Goal: Transaction & Acquisition: Obtain resource

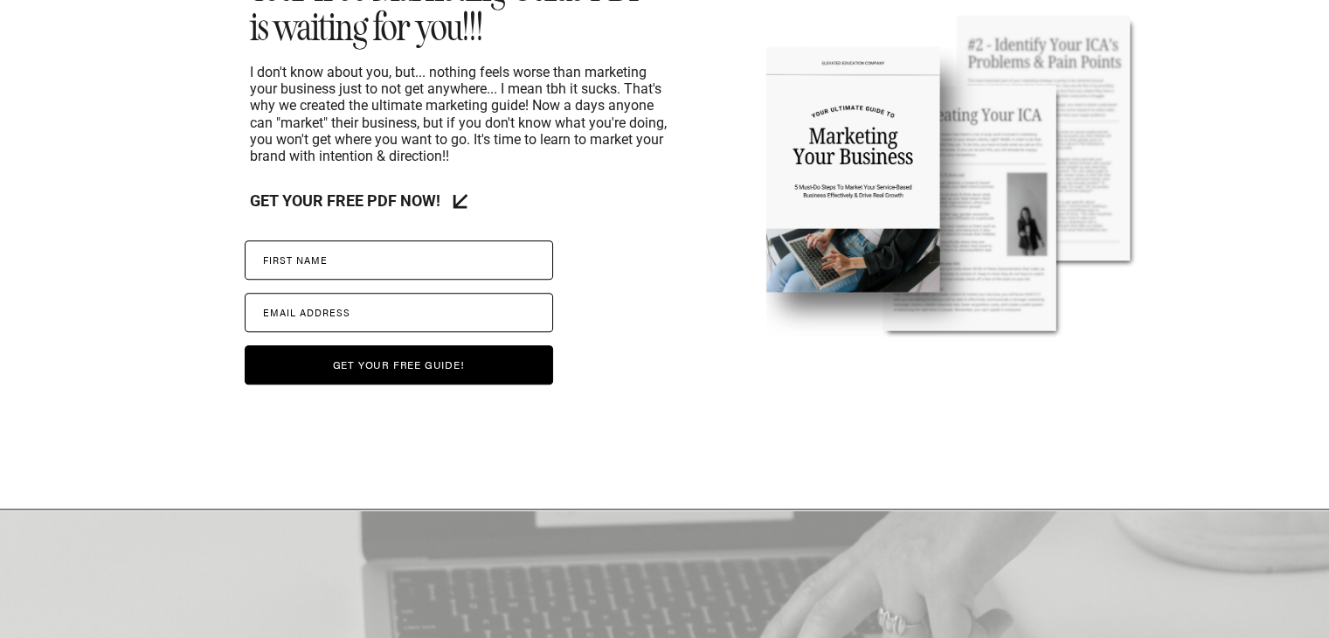
scroll to position [1689, 0]
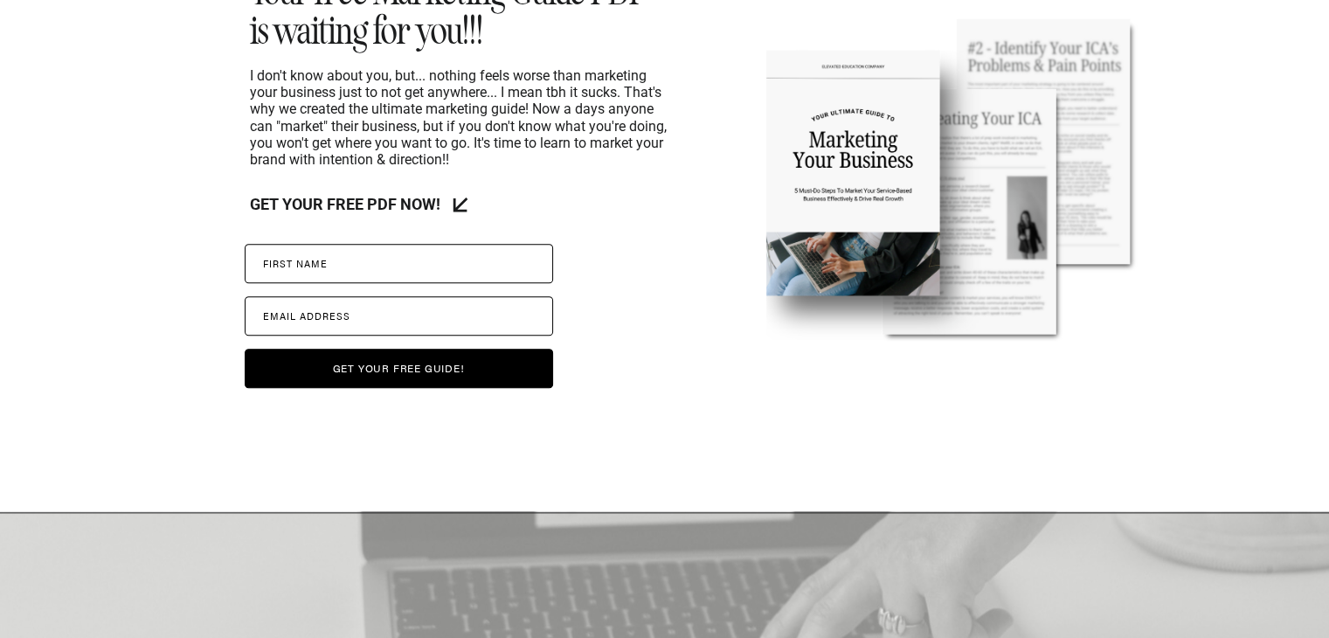
click at [438, 251] on label "j F irst name" at bounding box center [399, 263] width 309 height 39
click at [438, 251] on input "j F irst name" at bounding box center [399, 263] width 309 height 39
click at [438, 251] on label "j F irst name" at bounding box center [399, 263] width 309 height 39
click at [438, 251] on input "j F irst name" at bounding box center [399, 263] width 309 height 39
type input "******"
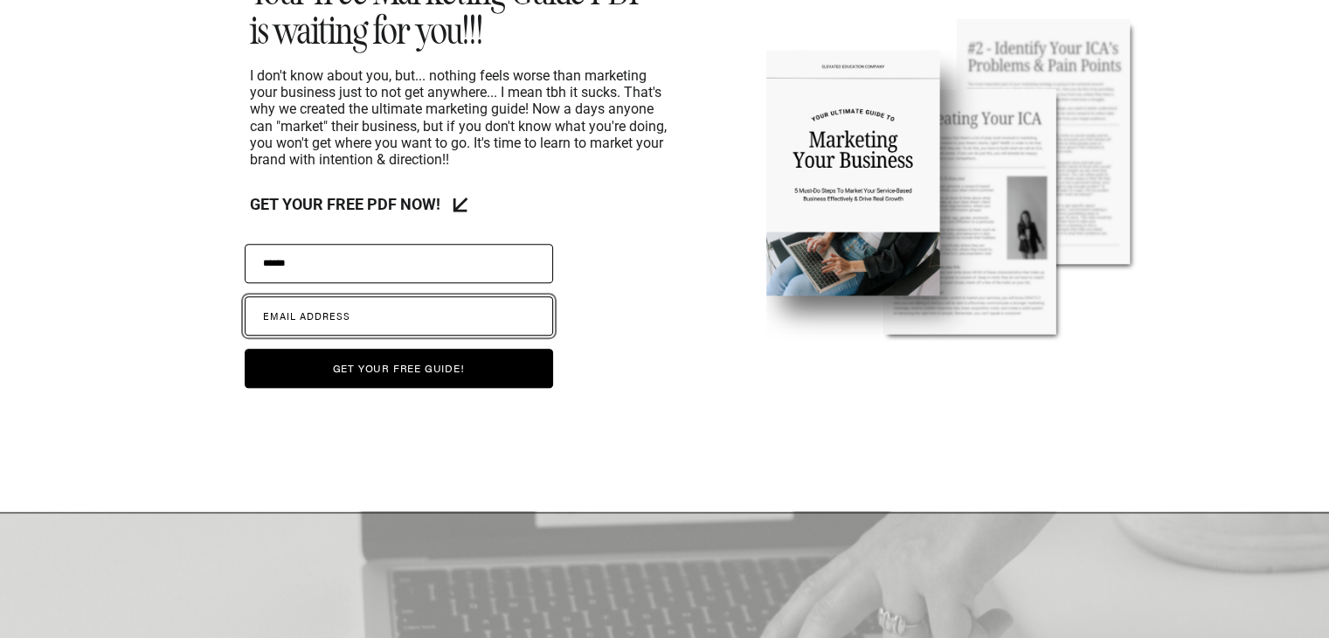
paste input "**********"
type input "**********"
click at [403, 370] on span "get your free guide!" at bounding box center [399, 368] width 132 height 16
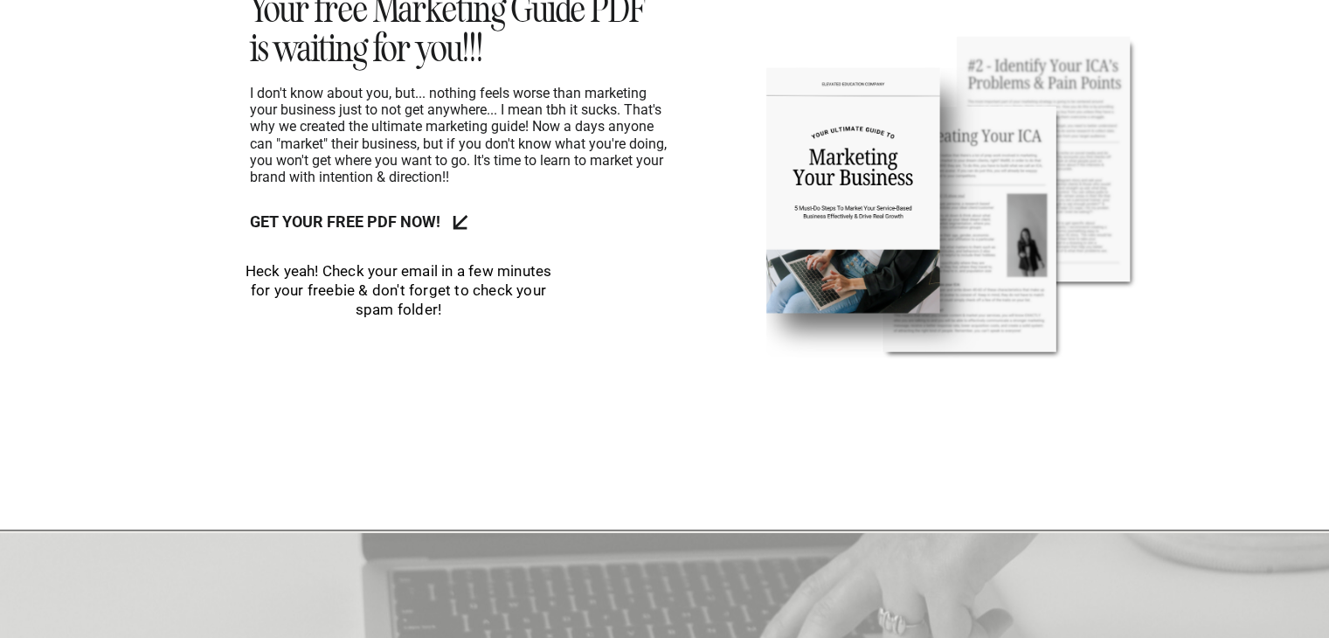
scroll to position [1675, 0]
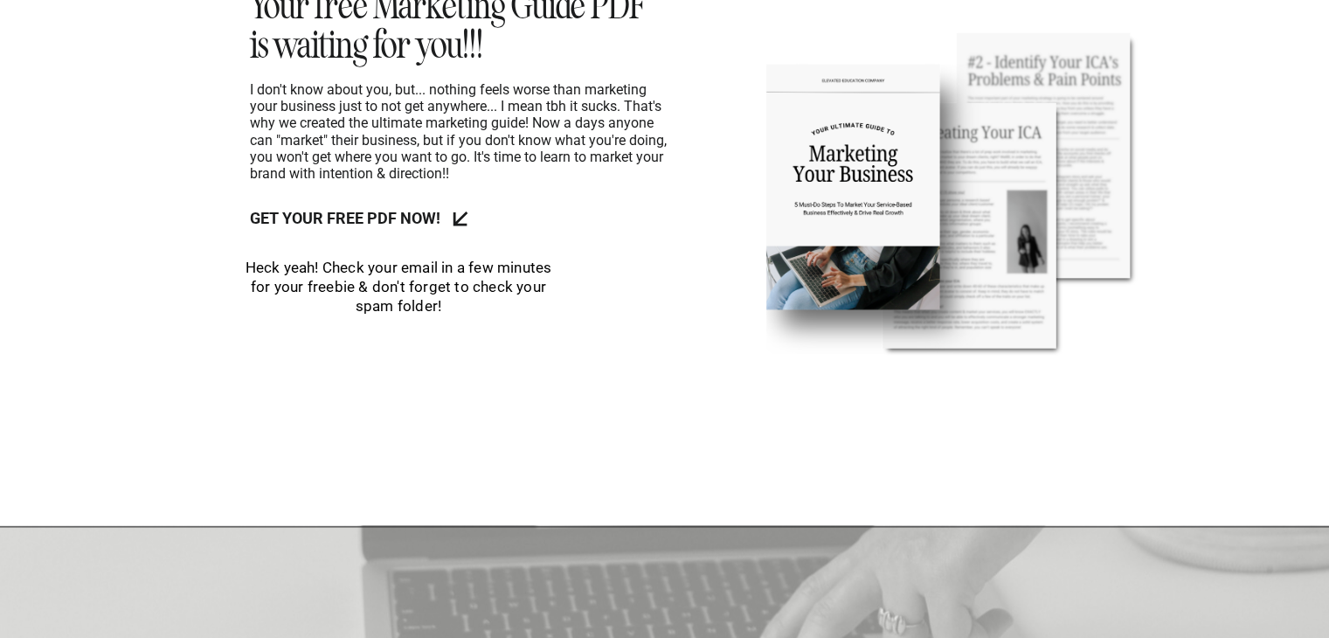
click at [452, 219] on icon at bounding box center [459, 219] width 43 height 43
click at [378, 214] on h3 "get your free pdf now!" at bounding box center [348, 222] width 196 height 22
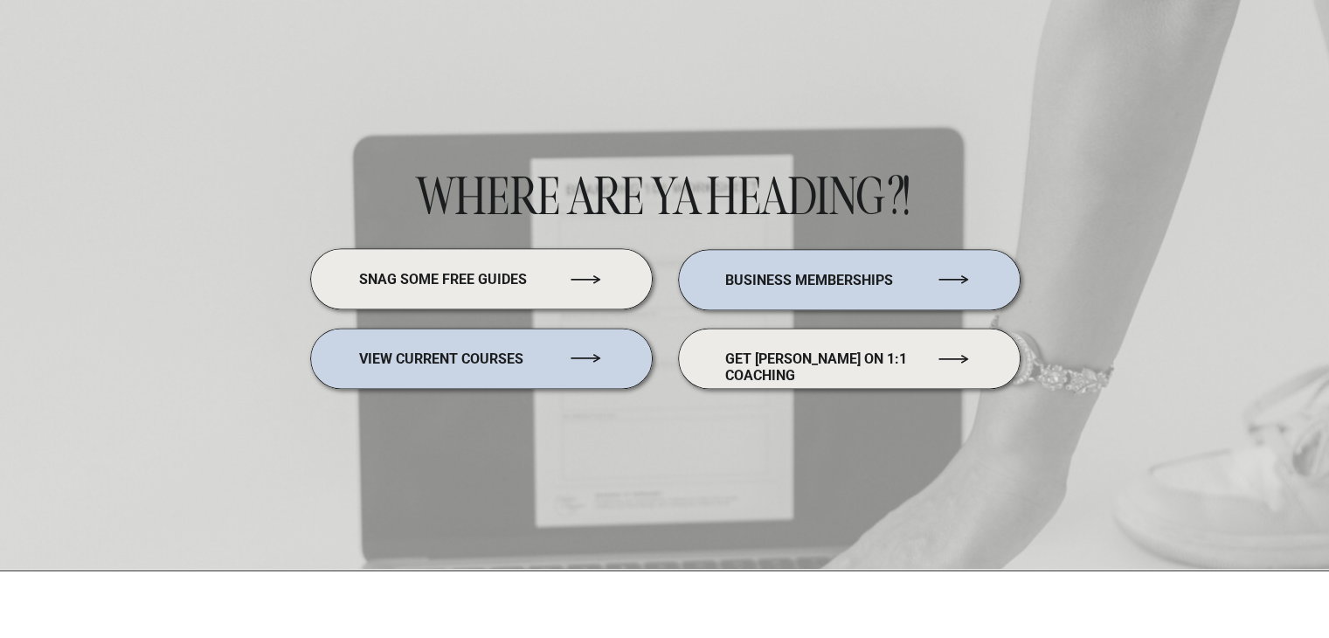
scroll to position [2210, 0]
click at [512, 280] on p "snag some free guides" at bounding box center [457, 277] width 196 height 13
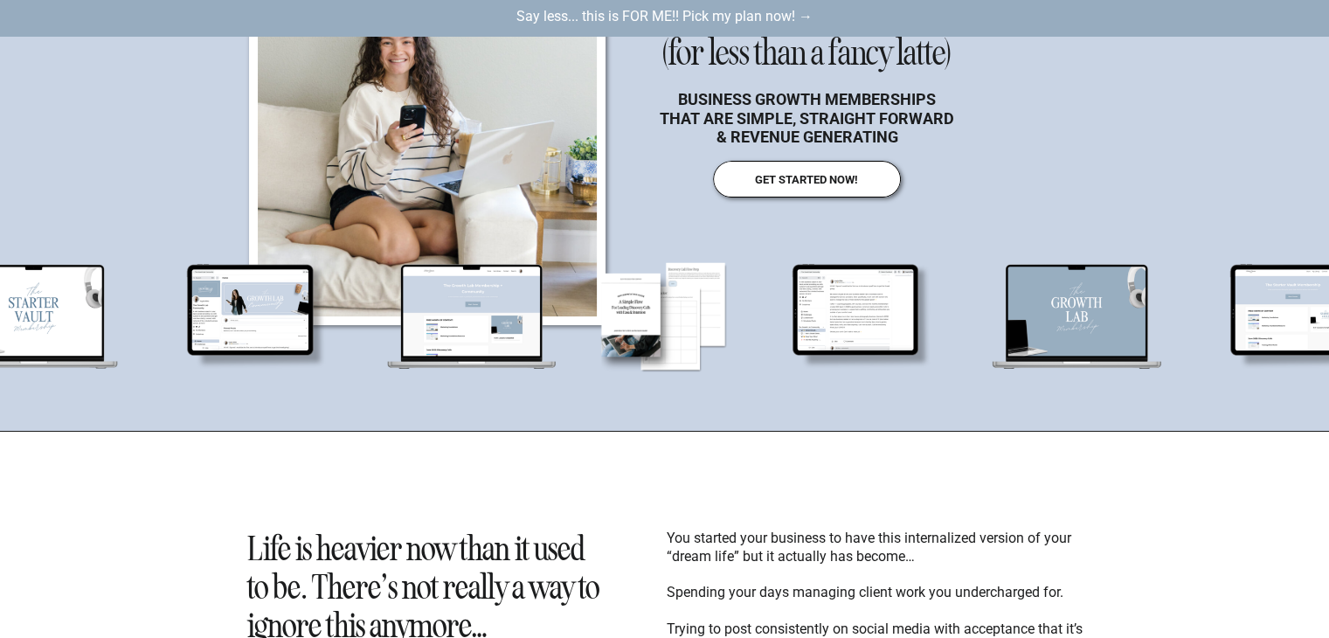
scroll to position [336, 0]
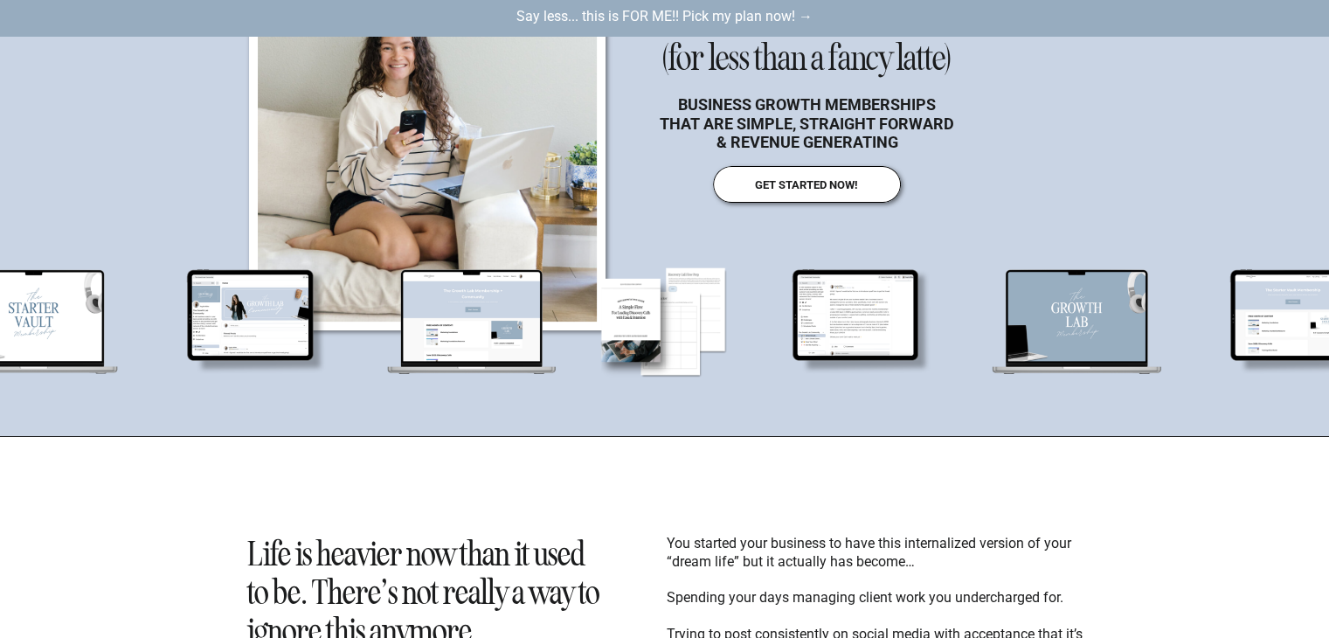
click at [848, 180] on nav "get started now!" at bounding box center [807, 184] width 142 height 12
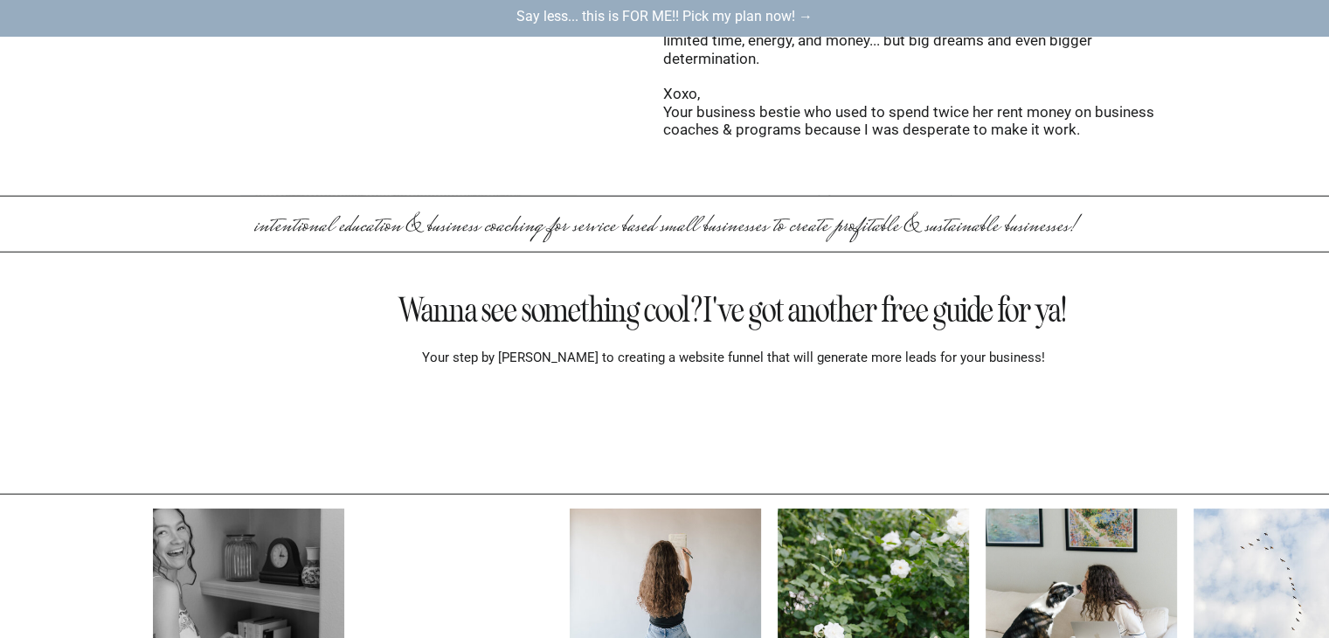
scroll to position [18823, 0]
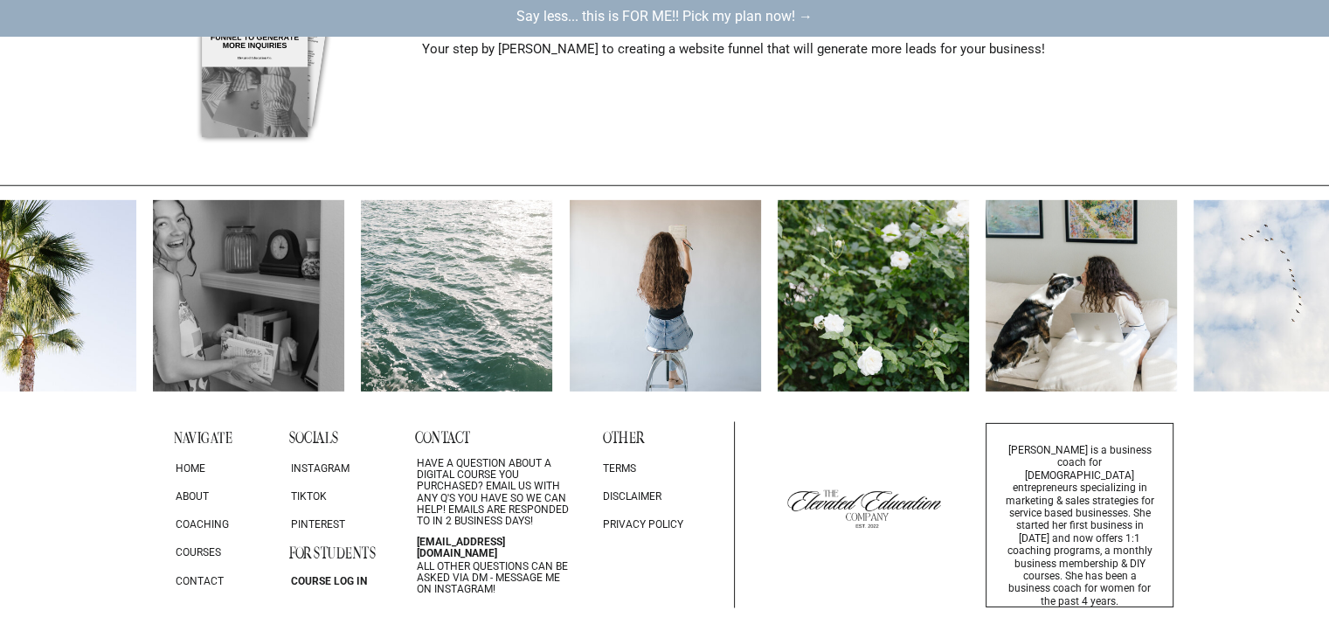
click at [766, 12] on p "Say less... this is FOR ME!! Pick my plan now! →" at bounding box center [665, 18] width 393 height 20
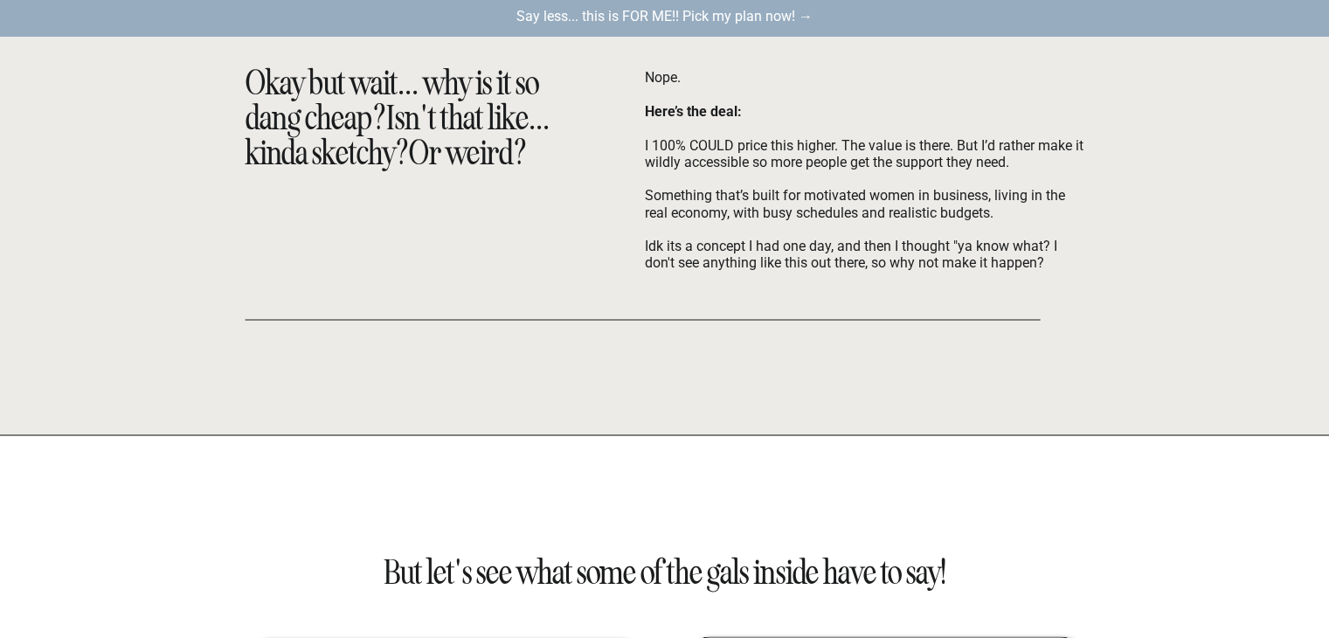
scroll to position [3234, 0]
